Goal: Information Seeking & Learning: Check status

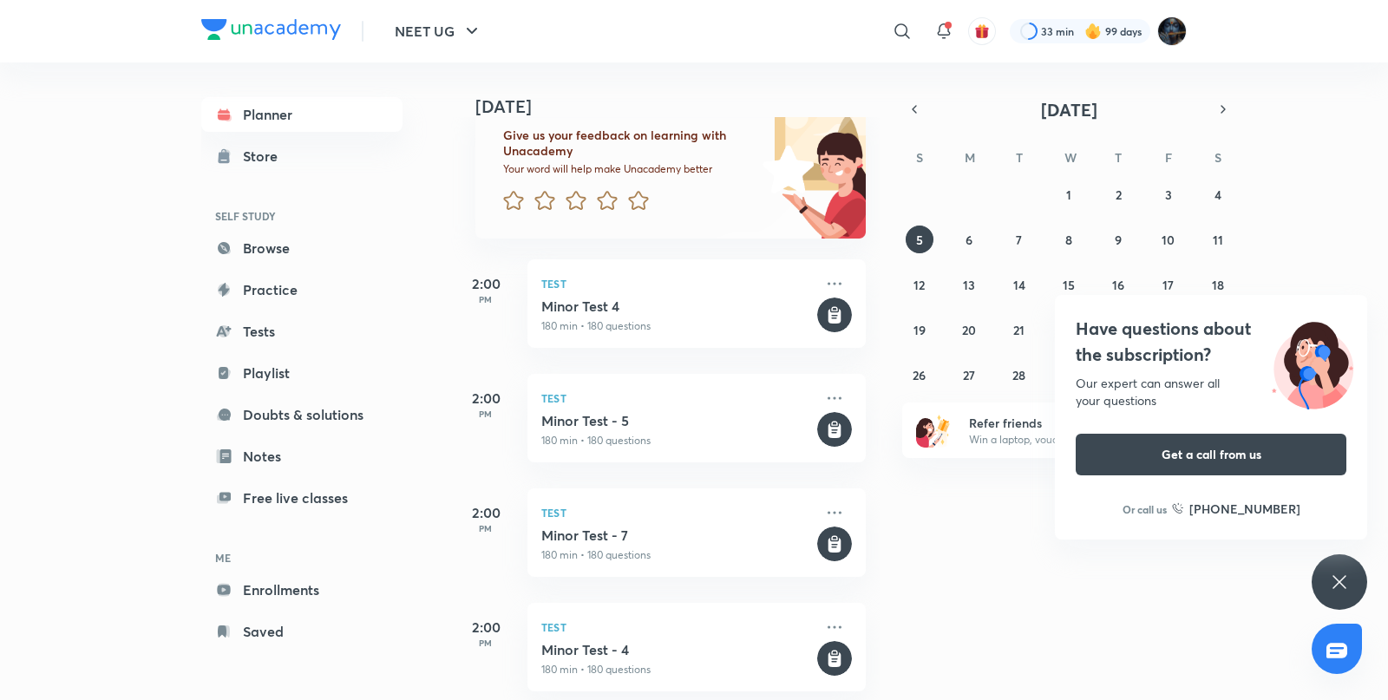
scroll to position [115, 0]
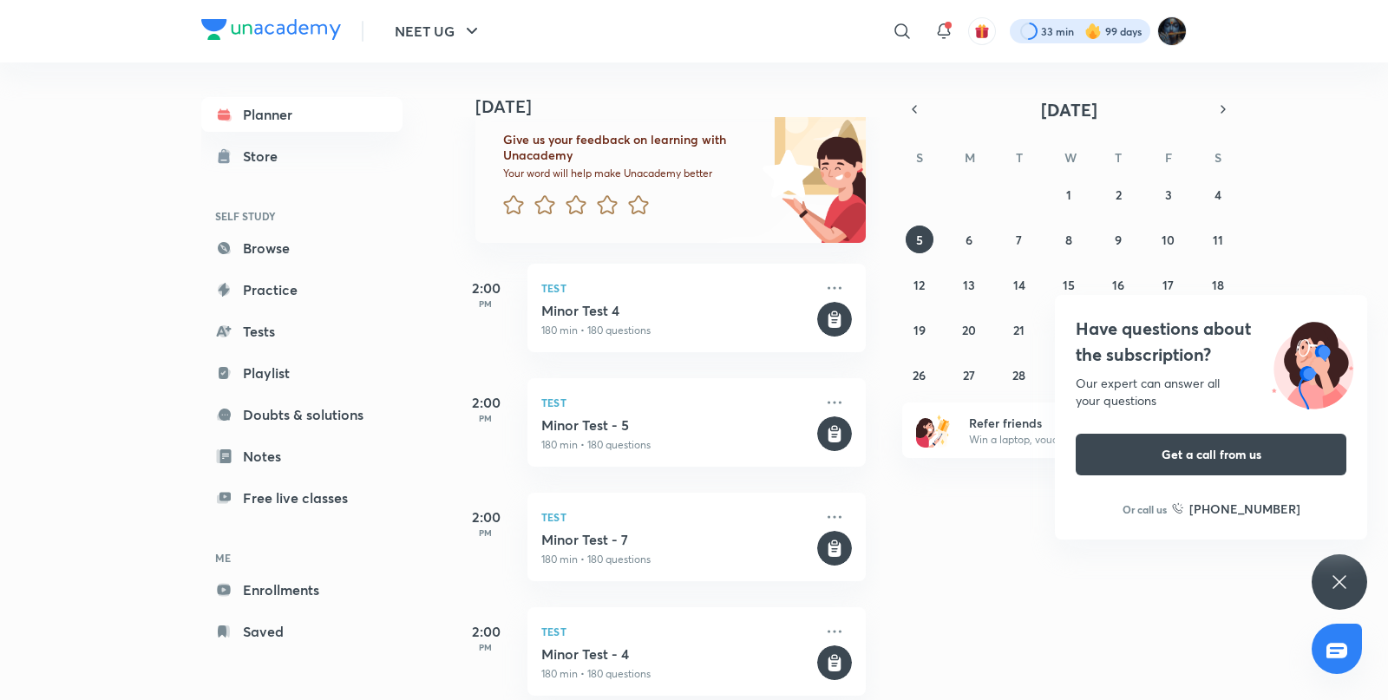
click at [1065, 43] on div at bounding box center [1080, 31] width 141 height 24
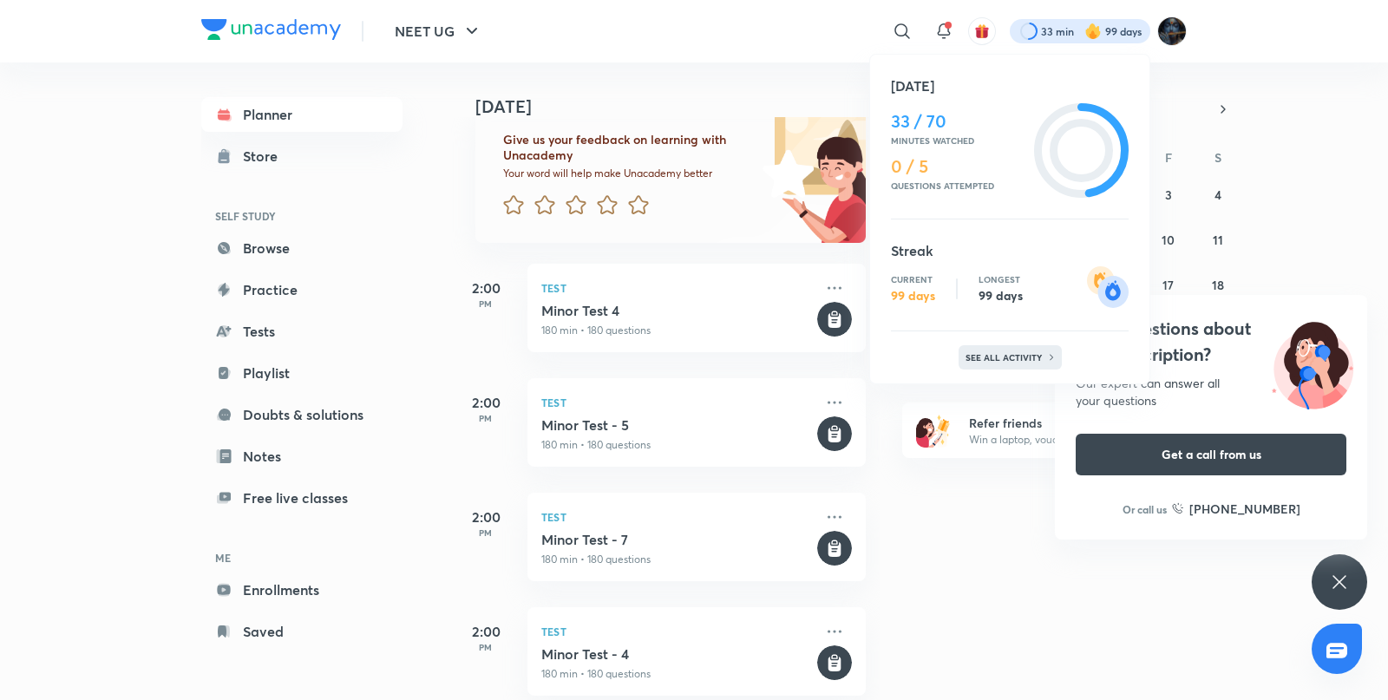
click at [1039, 361] on p "See all activity" at bounding box center [1006, 357] width 81 height 10
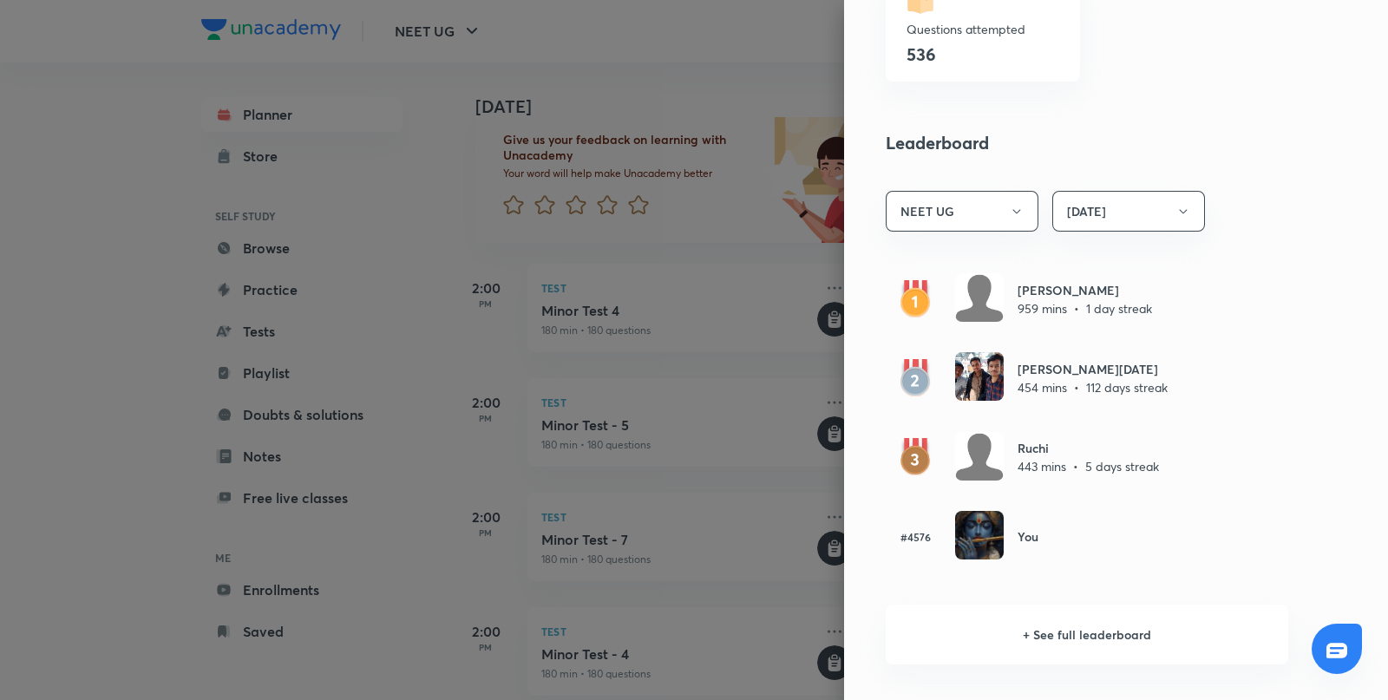
scroll to position [837, 0]
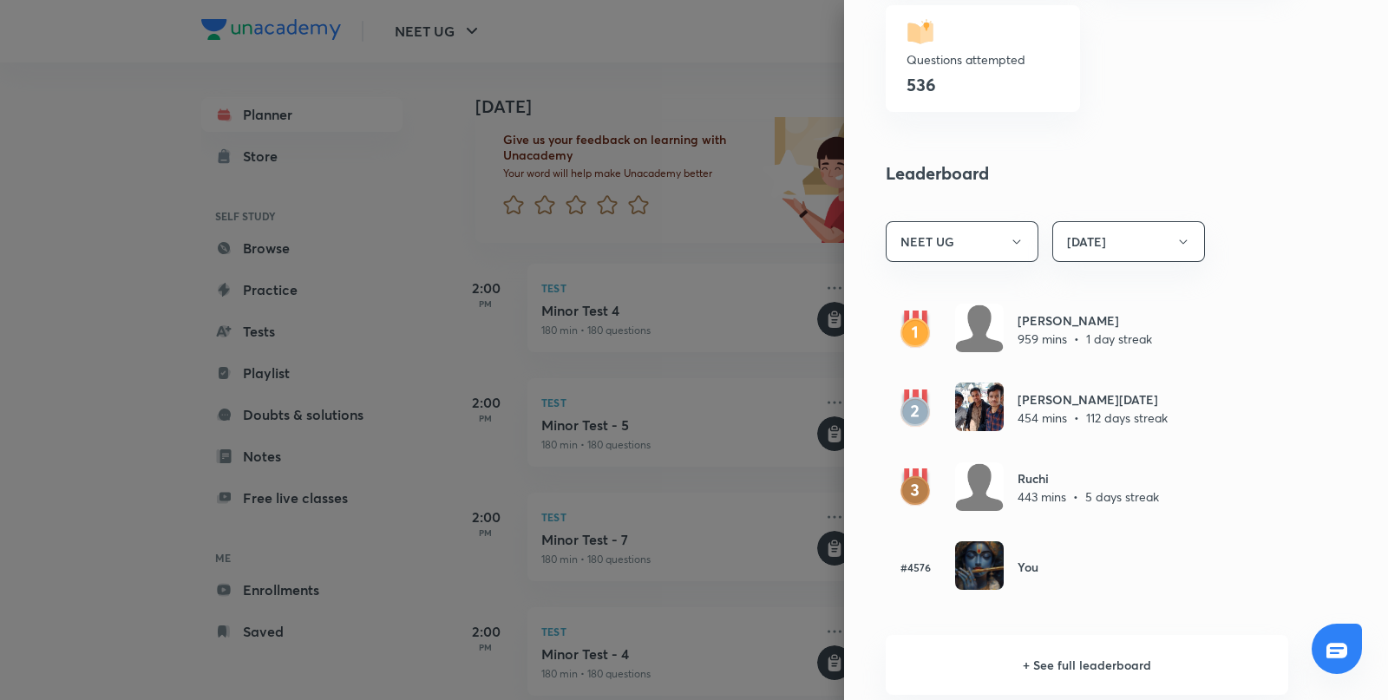
click at [455, 173] on div at bounding box center [694, 350] width 1388 height 700
